Goal: Use online tool/utility: Use online tool/utility

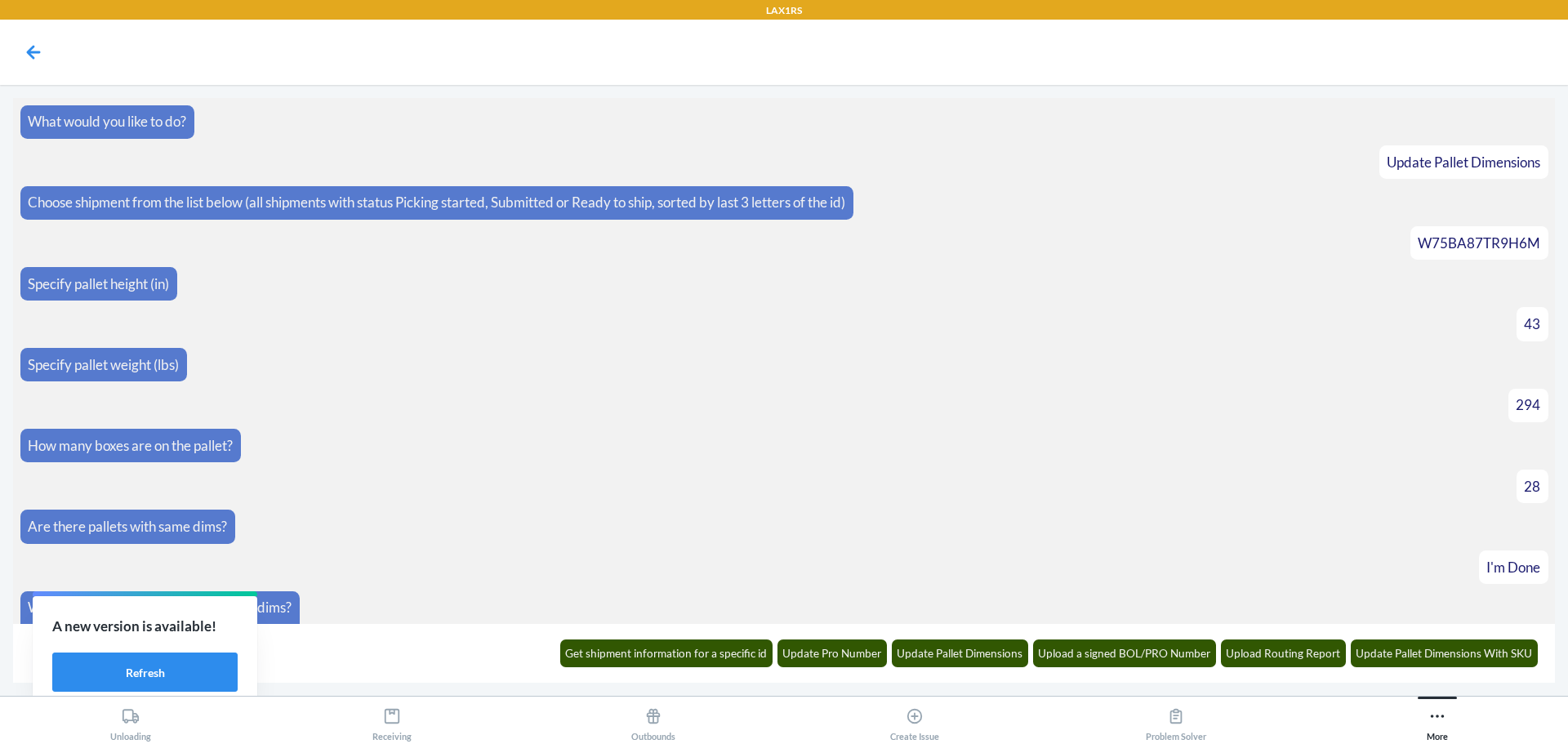
scroll to position [274, 0]
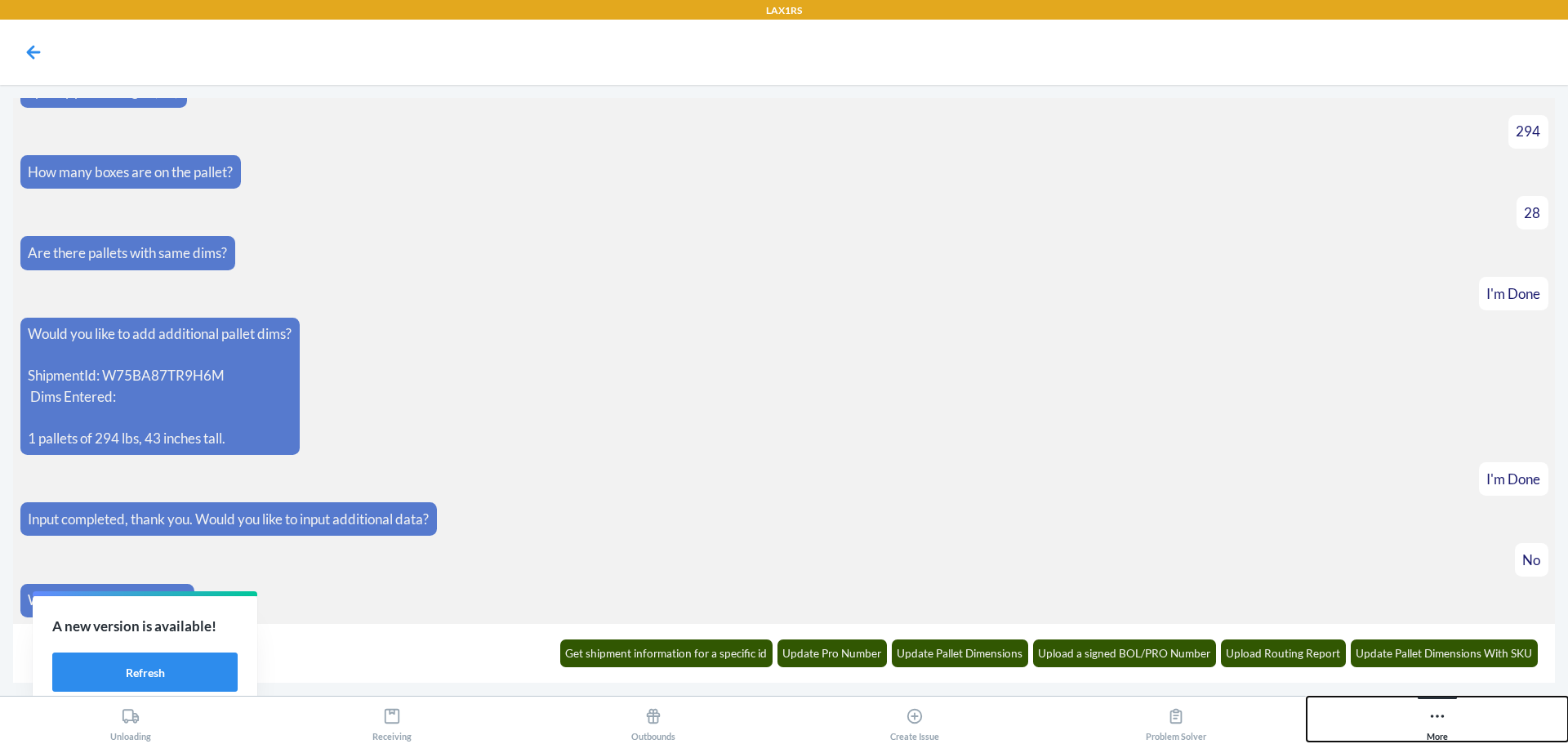
click at [1455, 726] on button "More" at bounding box center [1437, 719] width 261 height 45
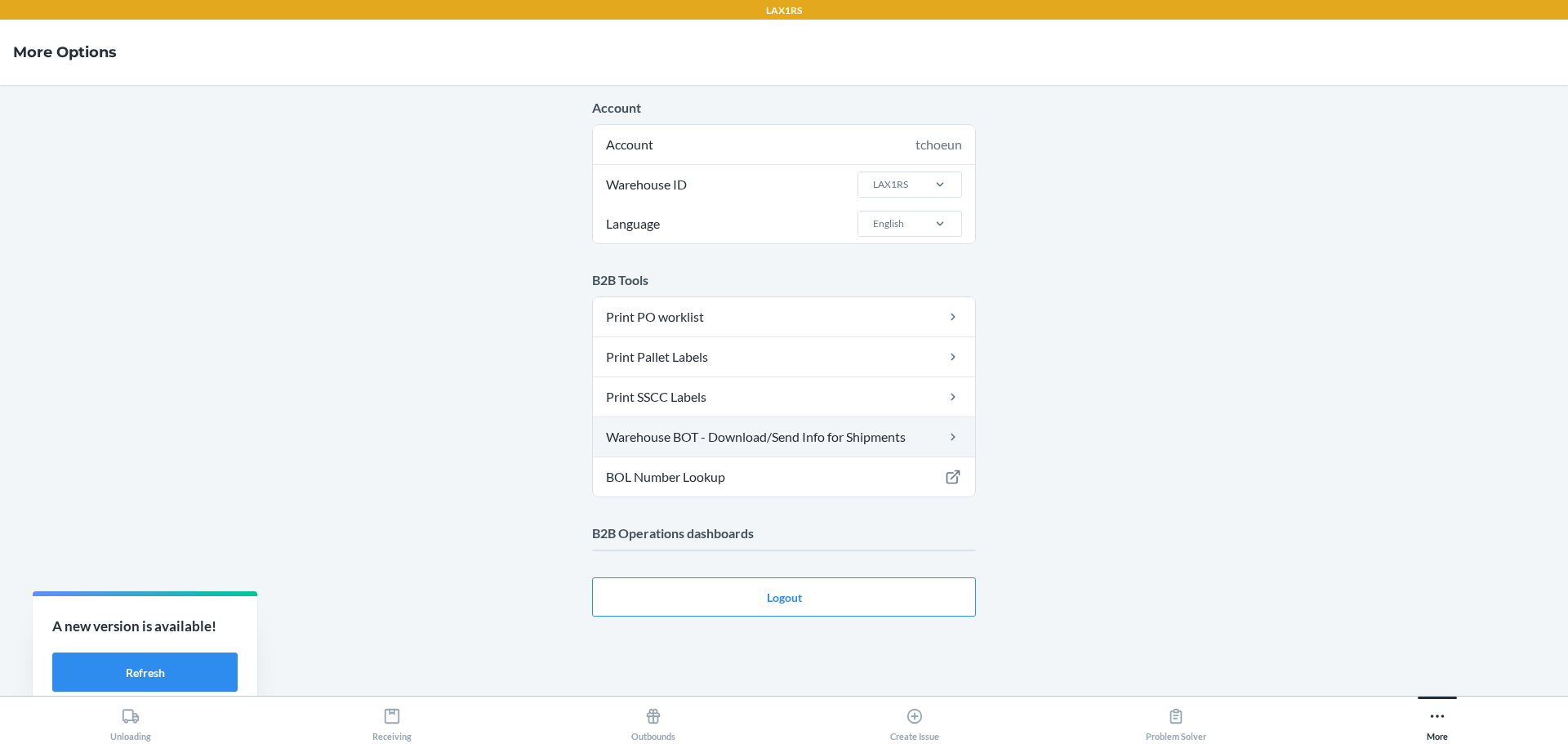
click at [726, 438] on link "Warehouse BOT - Download/Send Info for Shipments" at bounding box center [783, 437] width 382 height 39
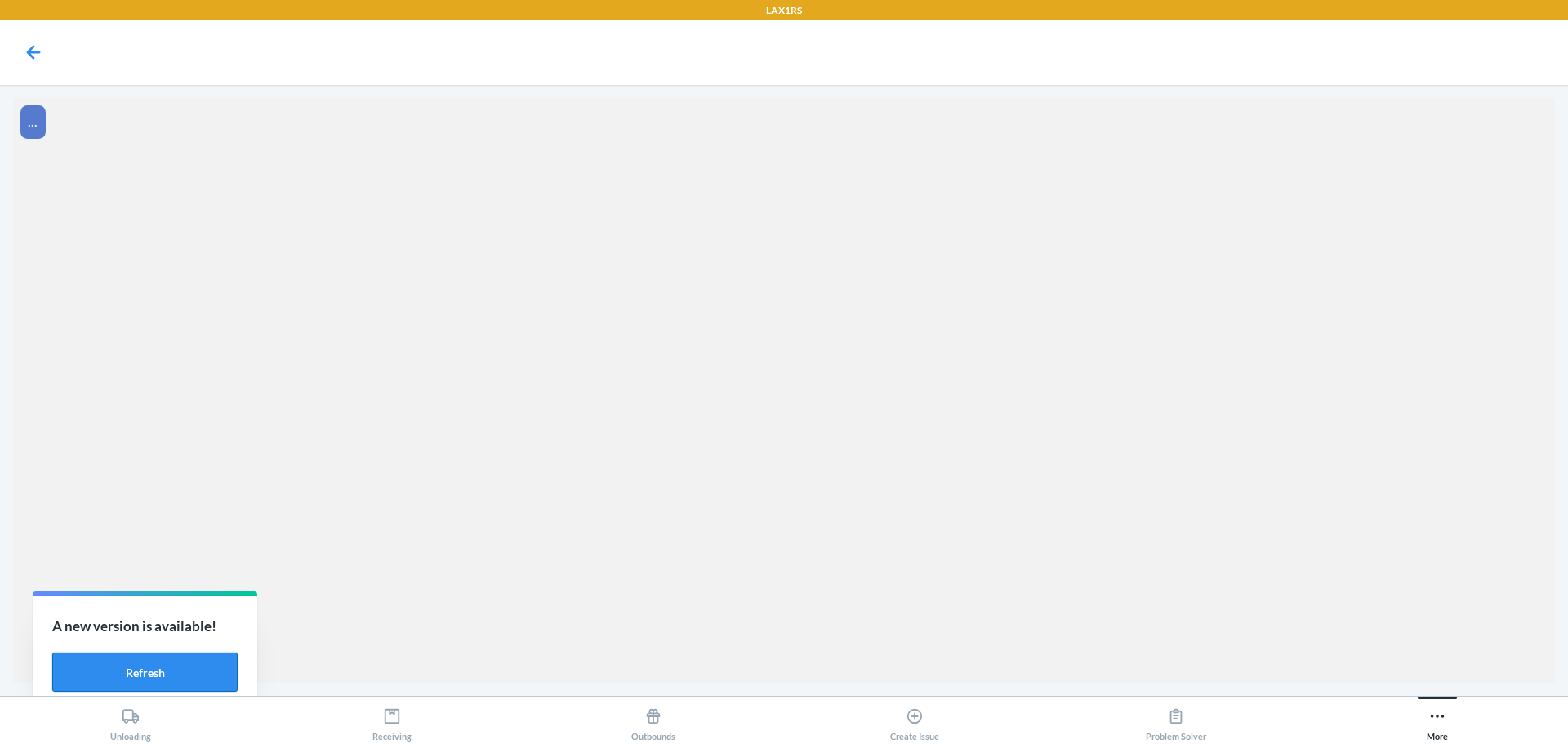
click at [191, 664] on button "Refresh" at bounding box center [145, 672] width 186 height 39
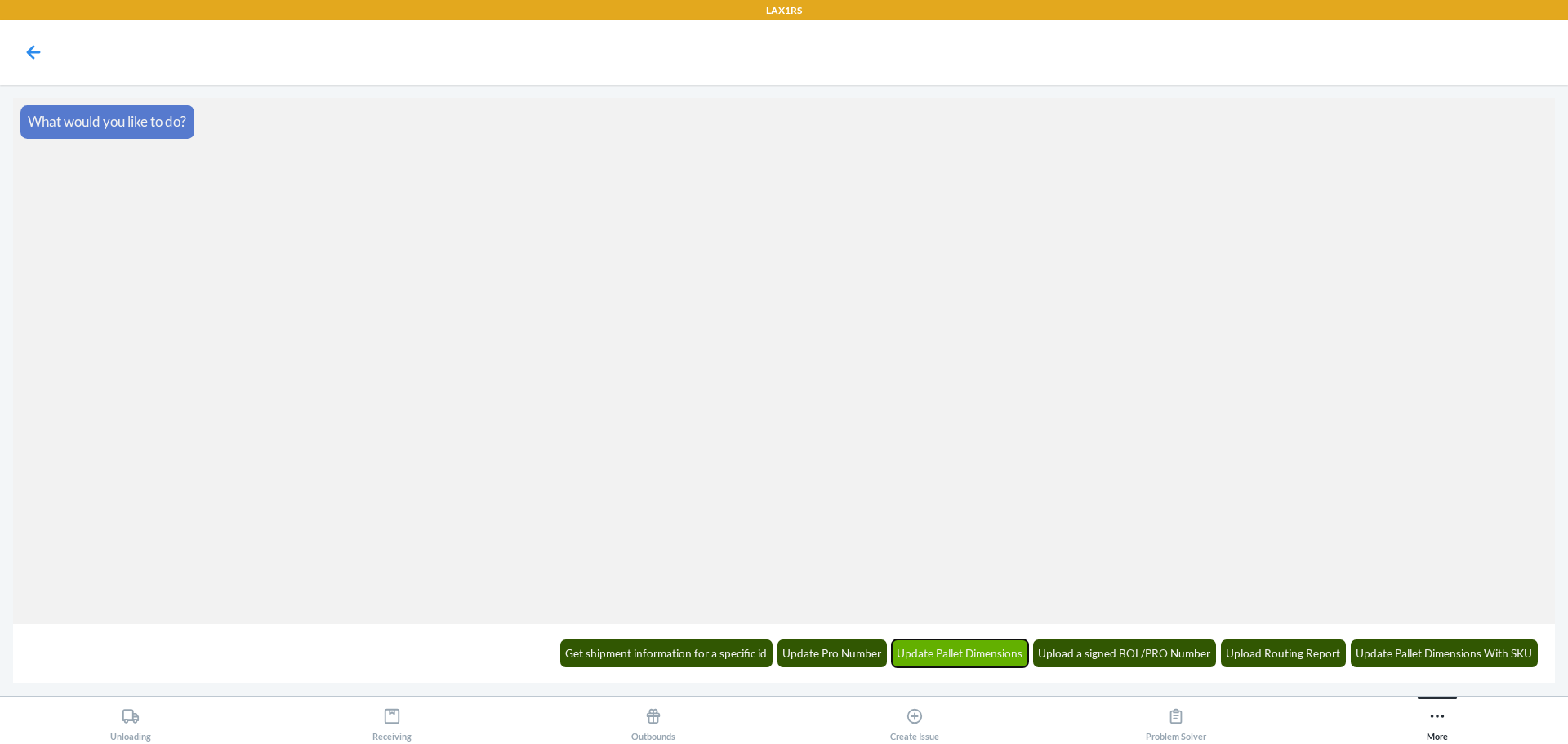
click at [958, 659] on button "Update Pallet Dimensions" at bounding box center [960, 654] width 137 height 28
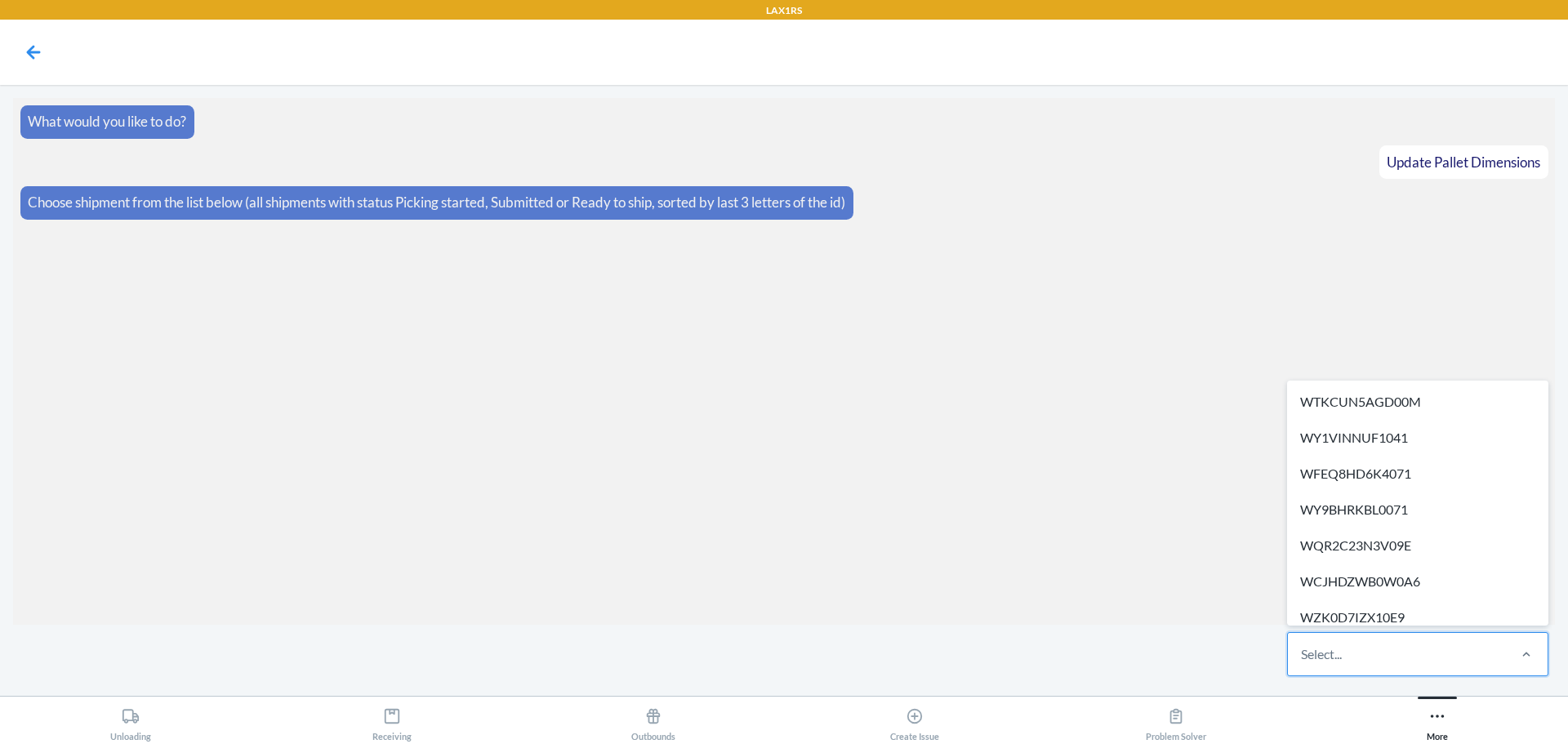
click at [1342, 661] on div "Select..." at bounding box center [1321, 654] width 41 height 20
click at [1303, 661] on input "option WTKCUN5AGD00M focused, 1 of 384. 384 results available. Use Up and Down …" at bounding box center [1302, 654] width 2 height 20
type input "STNCFJXPCE9UV"
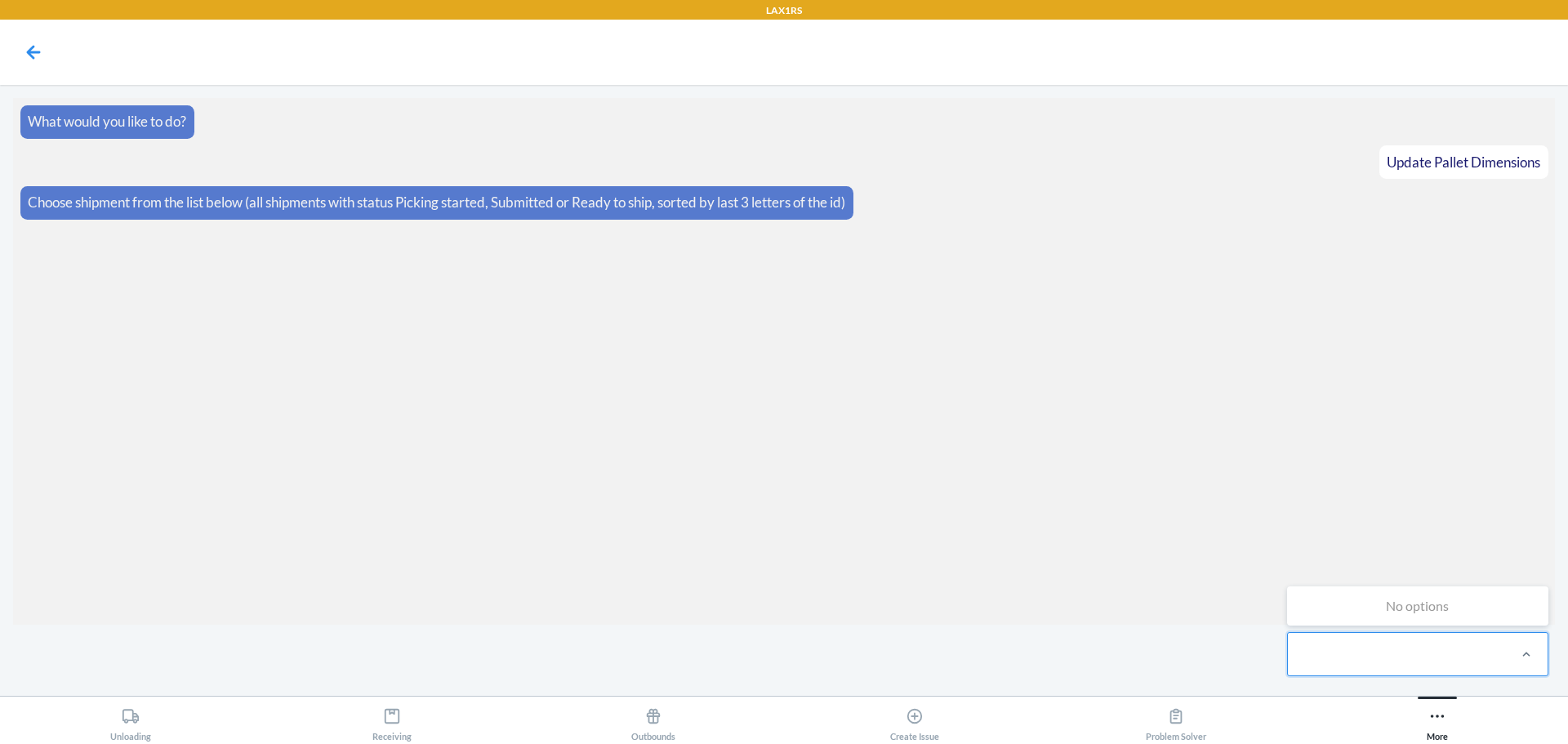
click at [1261, 471] on section "What would you like to do? Update Pallet Dimensions Choose shipment from the li…" at bounding box center [784, 361] width 1542 height 527
click at [1364, 483] on section "What would you like to do? Update Pallet Dimensions Choose shipment from the li…" at bounding box center [784, 361] width 1542 height 527
click at [33, 58] on icon at bounding box center [34, 52] width 14 height 14
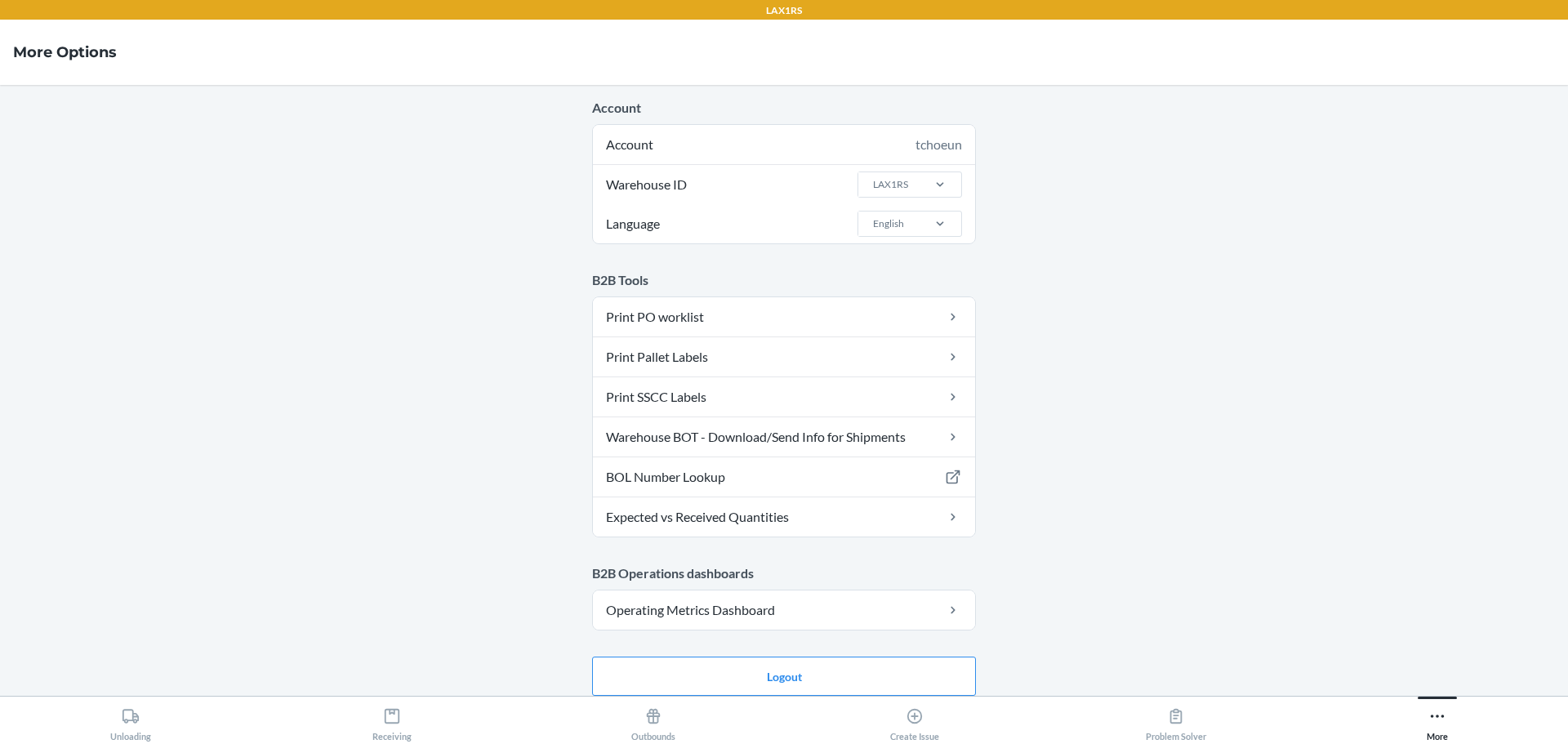
click at [1317, 404] on main "Account Account tchoeun Warehouse ID LAX1RS Language English B2B Tools Print PO…" at bounding box center [784, 390] width 1568 height 611
